Goal: Task Accomplishment & Management: Manage account settings

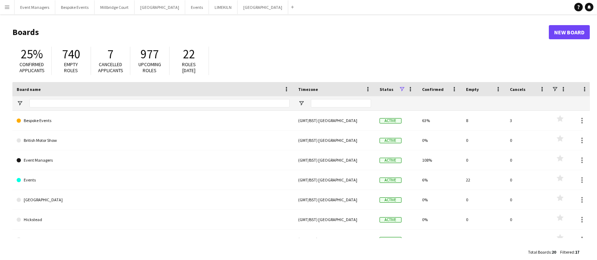
click at [329, 23] on header "Boards New Board" at bounding box center [300, 32] width 577 height 22
click at [149, 11] on button "[GEOGRAPHIC_DATA] Close" at bounding box center [159, 7] width 51 height 14
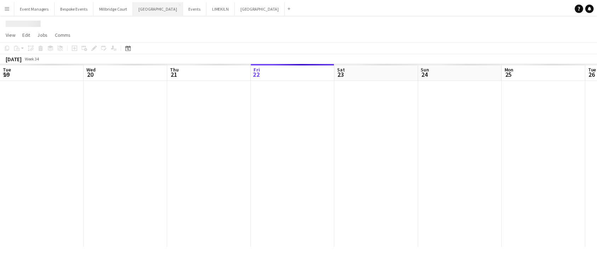
scroll to position [0, 169]
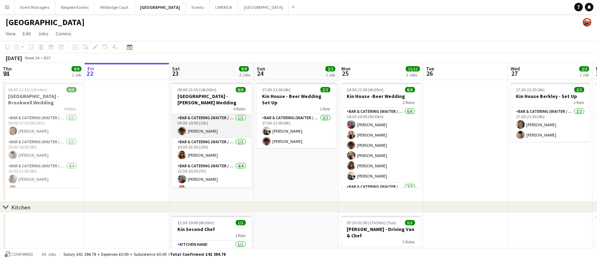
click at [222, 134] on app-card-role "Bar & Catering (Waiter / waitress) [DATE] 09:00-19:00 (10h) [PERSON_NAME]" at bounding box center [211, 126] width 79 height 24
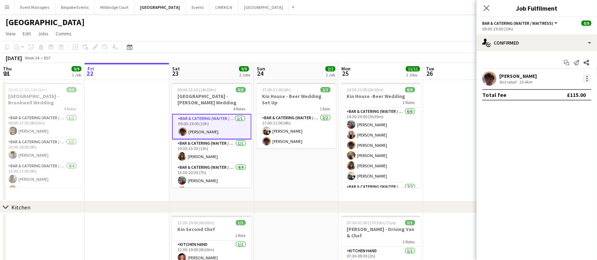
click at [587, 81] on div at bounding box center [586, 80] width 1 height 1
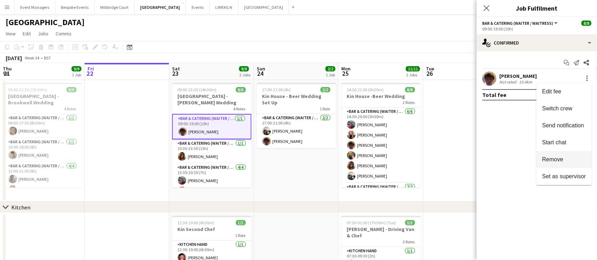
click at [572, 164] on button "Remove" at bounding box center [563, 159] width 55 height 17
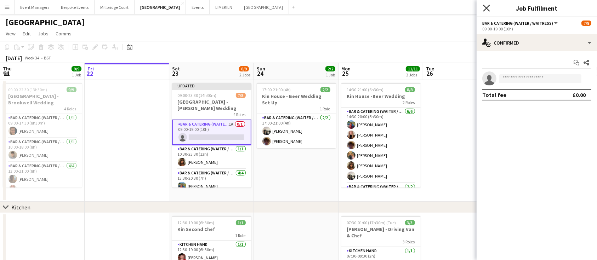
click at [487, 8] on icon at bounding box center [486, 8] width 7 height 7
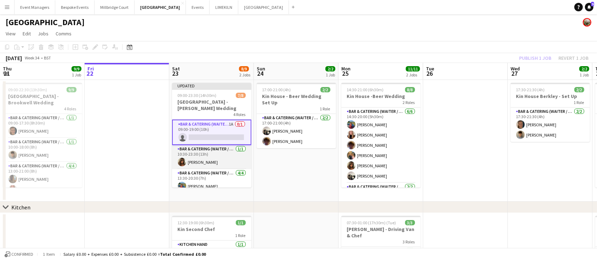
click at [224, 151] on app-card-role "Bar & Catering (Waiter / waitress) [DATE] 10:30-23:30 (13h) [PERSON_NAME]" at bounding box center [211, 157] width 79 height 24
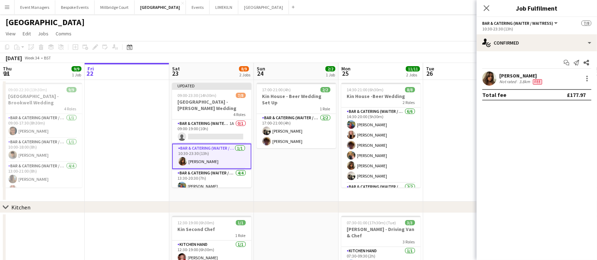
click at [593, 80] on div "[PERSON_NAME] Not rated 3.8km Fee" at bounding box center [536, 78] width 120 height 14
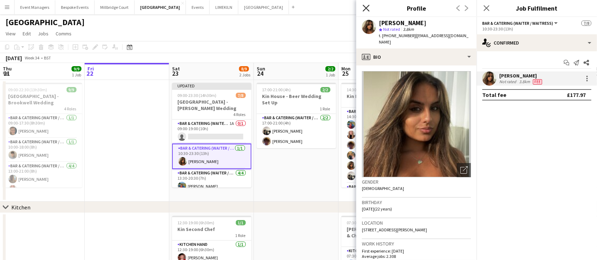
click at [366, 8] on icon at bounding box center [365, 8] width 7 height 7
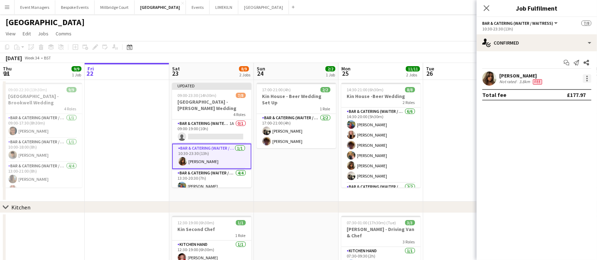
click at [586, 79] on div at bounding box center [586, 78] width 8 height 8
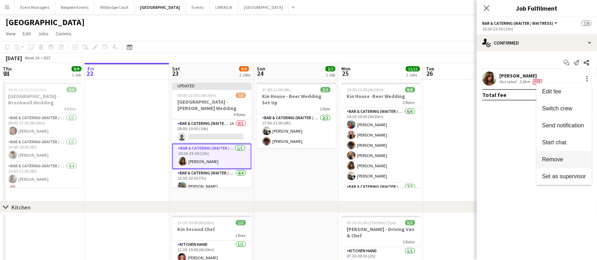
click at [570, 158] on span "Remove" at bounding box center [564, 159] width 44 height 6
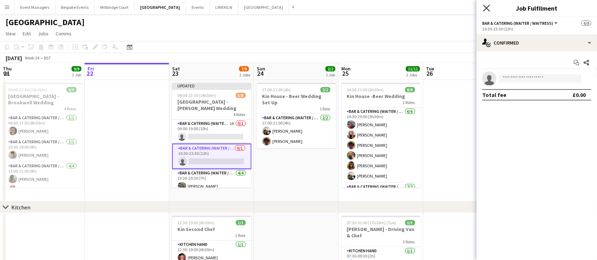
click at [489, 8] on icon "Close pop-in" at bounding box center [486, 8] width 7 height 7
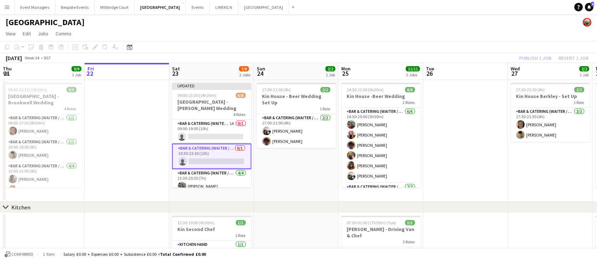
click at [220, 156] on app-card-role "Bar & Catering (Waiter / waitress) 0/1 10:30-23:30 (13h) single-neutral-actions" at bounding box center [211, 156] width 79 height 25
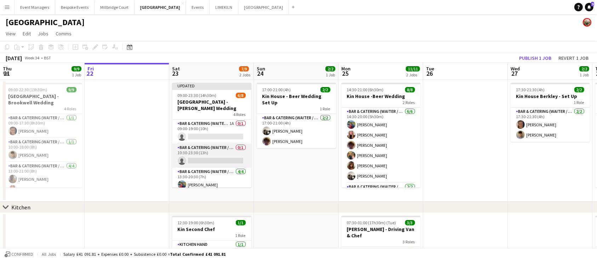
click at [201, 160] on app-card-role "Bar & Catering (Waiter / waitress) 0/1 10:30-23:30 (13h) single-neutral-actions" at bounding box center [211, 156] width 79 height 24
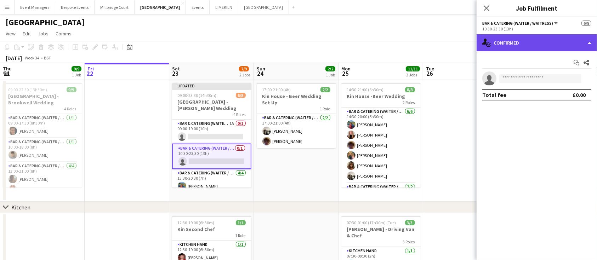
click at [530, 44] on div "single-neutral-actions-check-2 Confirmed" at bounding box center [536, 42] width 120 height 17
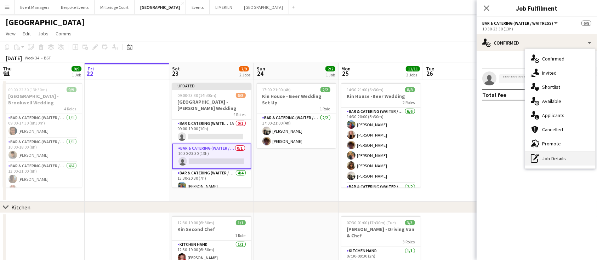
click at [571, 162] on div "pen-write Job Details" at bounding box center [560, 158] width 70 height 14
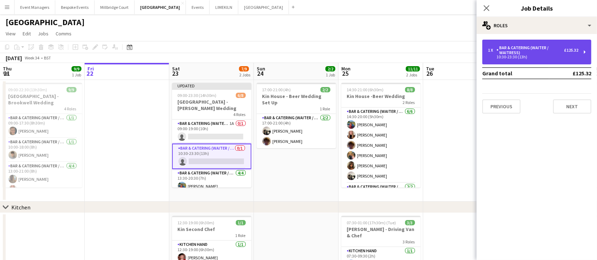
click at [539, 55] on div "10:30-23:30 (13h)" at bounding box center [533, 57] width 90 height 4
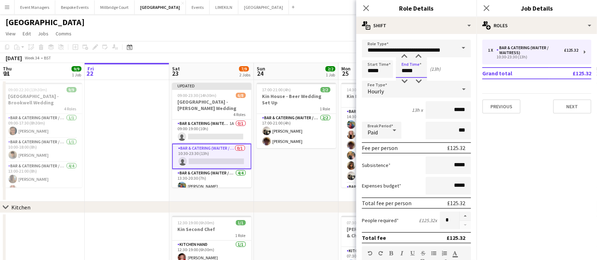
drag, startPoint x: 420, startPoint y: 74, endPoint x: 371, endPoint y: 85, distance: 51.1
click at [371, 85] on form "**********" at bounding box center [416, 260] width 120 height 440
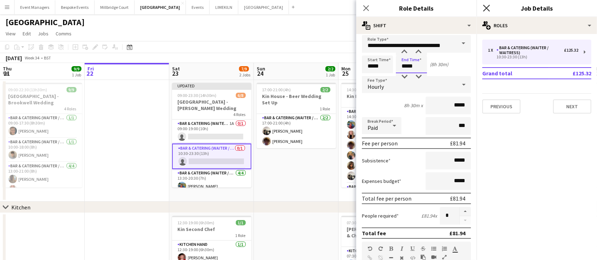
type input "*****"
click at [488, 9] on icon "Close pop-in" at bounding box center [486, 8] width 7 height 7
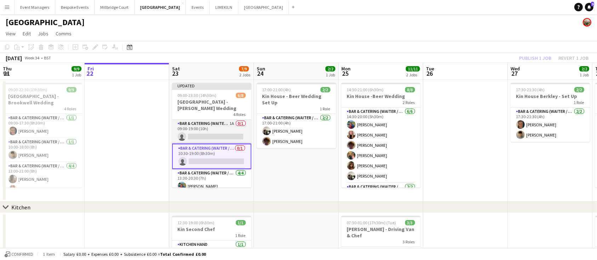
click at [184, 134] on app-card-role "Bar & Catering (Waiter / waitress) 1A 0/1 09:00-19:00 (10h) single-neutral-acti…" at bounding box center [211, 132] width 79 height 24
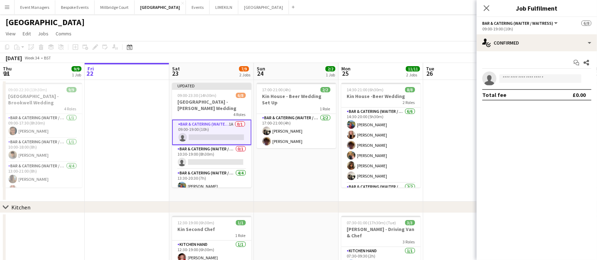
click at [403, 87] on app-calendar-viewport "Tue 19 Wed 20 Thu 21 9/9 1 Job Fri 22 Sat 23 7/9 2 Jobs Sun 24 2/2 1 Job Mon 25…" at bounding box center [298, 215] width 597 height 304
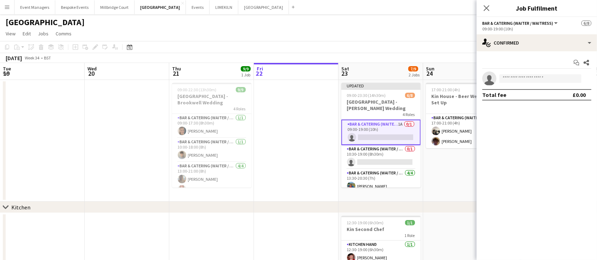
scroll to position [0, 169]
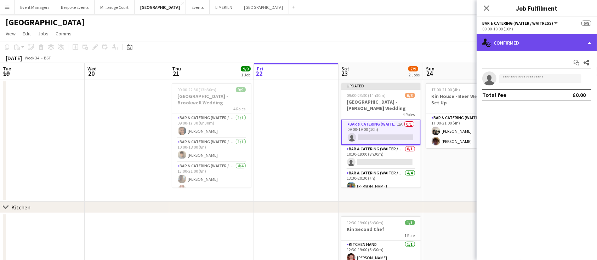
click at [539, 40] on div "single-neutral-actions-check-2 Confirmed" at bounding box center [536, 42] width 120 height 17
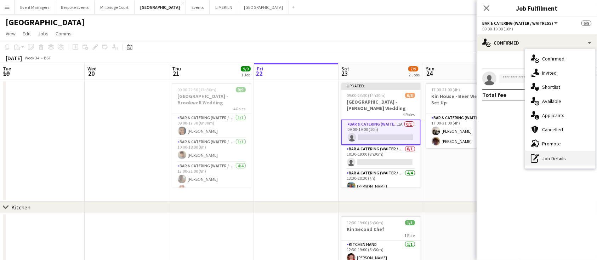
click at [569, 154] on div "pen-write Job Details" at bounding box center [560, 158] width 70 height 14
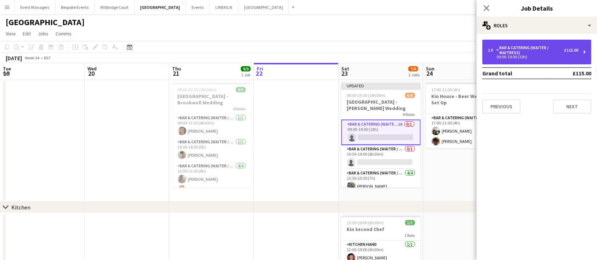
click at [545, 57] on div "09:00-19:00 (10h)" at bounding box center [533, 57] width 90 height 4
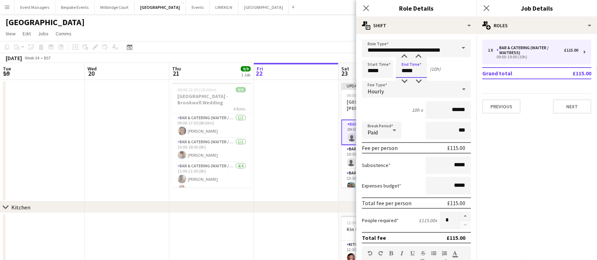
drag, startPoint x: 421, startPoint y: 68, endPoint x: 315, endPoint y: 86, distance: 107.7
click at [315, 86] on body "Menu Boards Boards Boards All jobs Status Workforce Workforce My Workforce Recr…" at bounding box center [298, 189] width 597 height 379
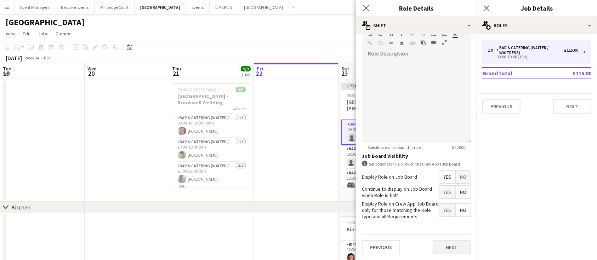
type input "*****"
click at [440, 251] on button "Next" at bounding box center [451, 247] width 38 height 14
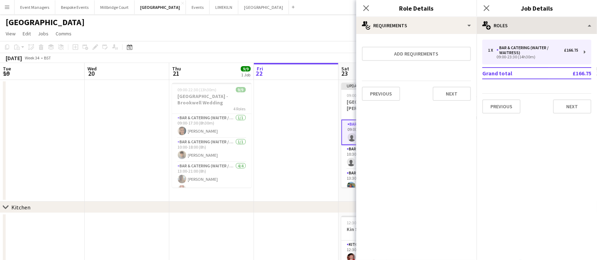
scroll to position [0, 0]
click at [489, 10] on icon "Close pop-in" at bounding box center [486, 8] width 7 height 7
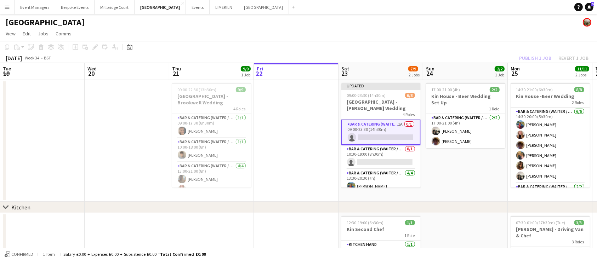
click at [535, 56] on div "Publish 1 job Revert 1 job" at bounding box center [553, 57] width 86 height 9
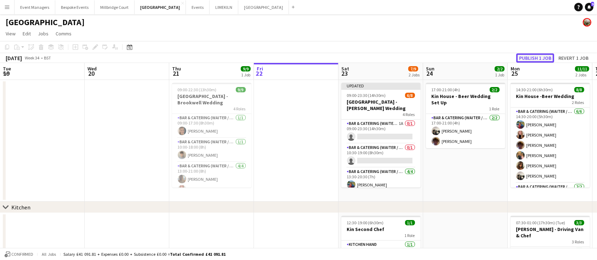
click at [541, 54] on button "Publish 1 job" at bounding box center [535, 57] width 38 height 9
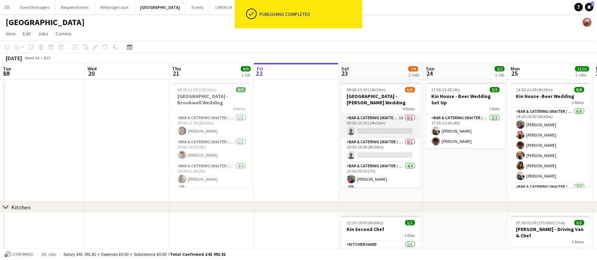
click at [361, 129] on app-card-role "Bar & Catering (Waiter / waitress) 1A 0/1 09:00-23:30 (14h30m) single-neutral-a…" at bounding box center [380, 126] width 79 height 24
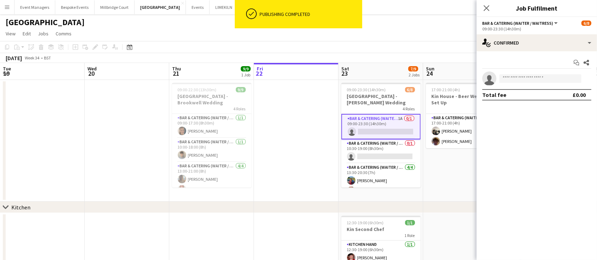
click at [546, 81] on input at bounding box center [540, 78] width 82 height 8
type input "*****"
click span "[PHONE_NUMBER]"
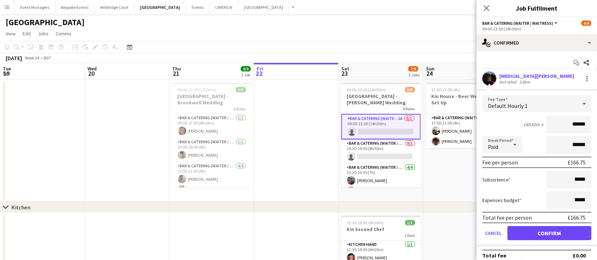
type input "******"
click at [557, 230] on button "Confirm" at bounding box center [549, 233] width 84 height 14
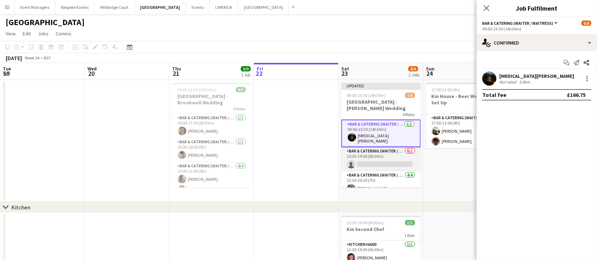
click at [379, 153] on app-card-role "Bar & Catering (Waiter / waitress) 0/1 10:30-19:00 (8h30m) single-neutral-actio…" at bounding box center [380, 159] width 79 height 24
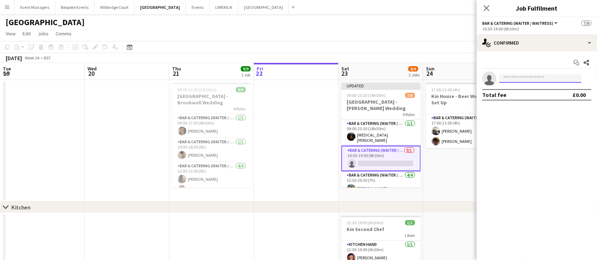
click at [545, 78] on input at bounding box center [540, 78] width 82 height 8
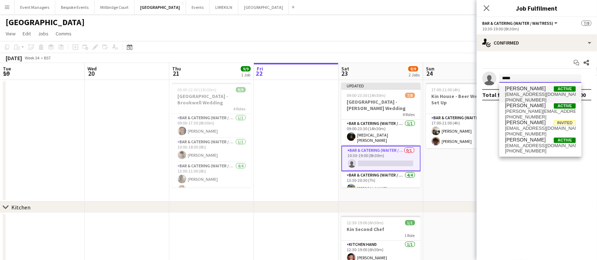
type input "*****"
click at [529, 93] on span "[EMAIL_ADDRESS][DOMAIN_NAME]" at bounding box center [540, 95] width 71 height 6
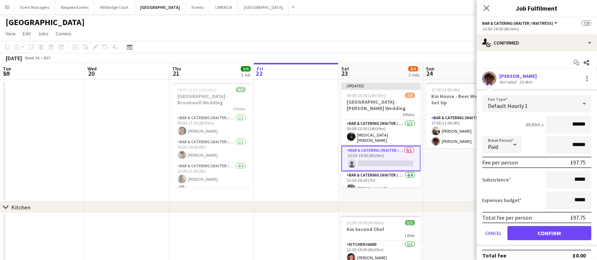
type input "******"
click at [550, 228] on button "Confirm" at bounding box center [549, 233] width 84 height 14
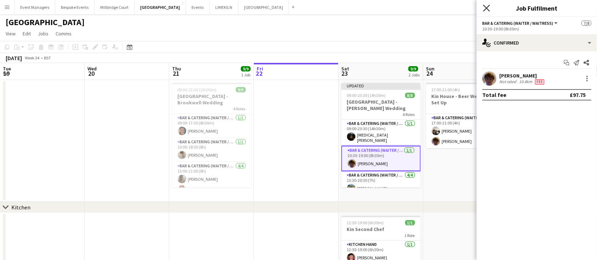
click at [487, 7] on icon at bounding box center [486, 8] width 7 height 7
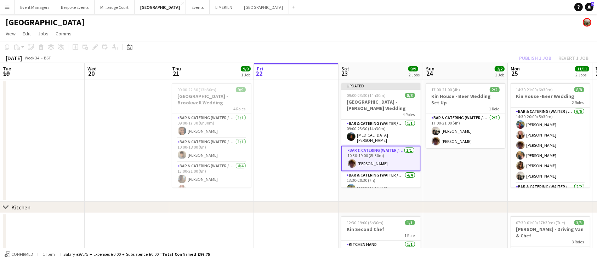
click at [539, 53] on div "Publish 1 job Revert 1 job" at bounding box center [553, 57] width 86 height 9
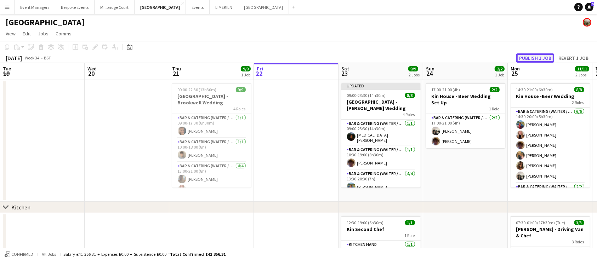
click at [542, 54] on button "Publish 1 job" at bounding box center [535, 57] width 38 height 9
